Goal: Task Accomplishment & Management: Manage account settings

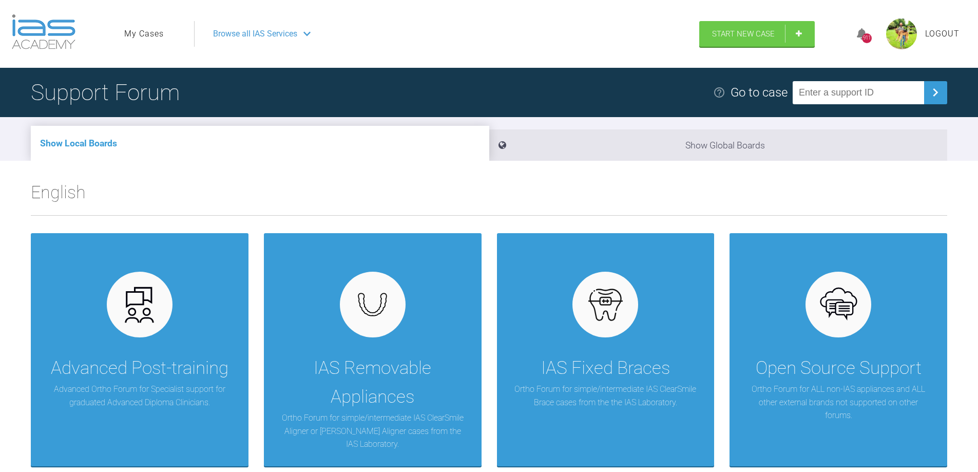
click at [139, 32] on link "My Cases" at bounding box center [144, 33] width 40 height 13
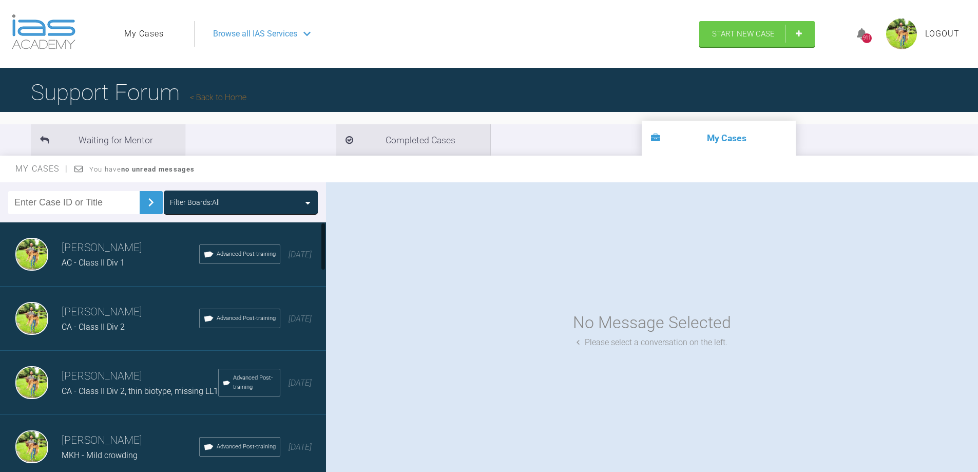
click at [136, 262] on div "AC - Class II Div 1" at bounding box center [131, 262] width 138 height 13
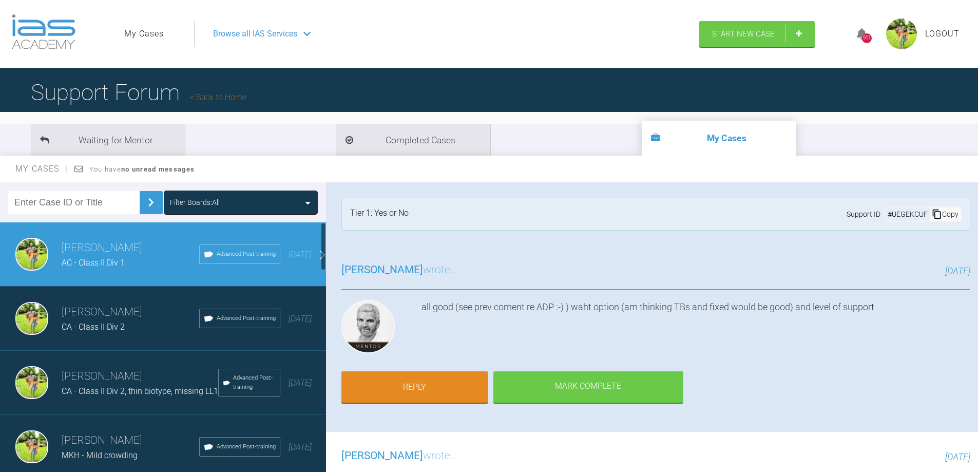
click at [135, 315] on h3 "Dipak Parmar" at bounding box center [131, 311] width 138 height 17
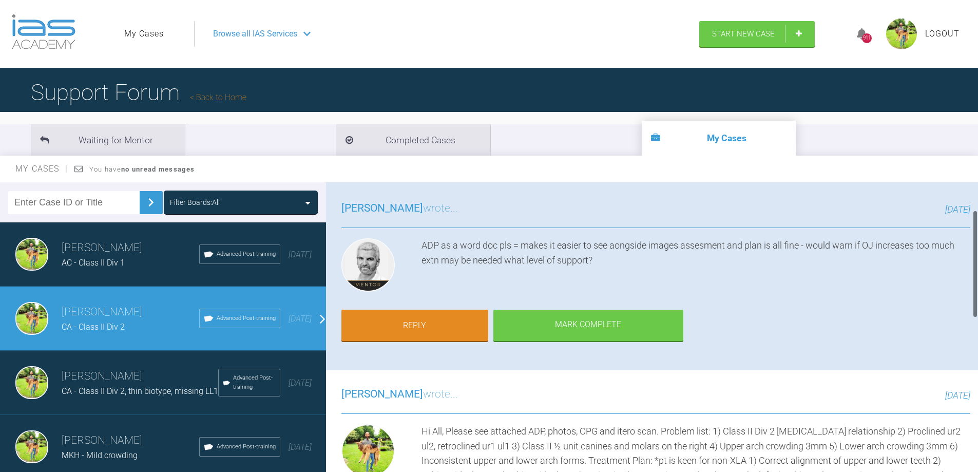
scroll to position [45, 0]
